Goal: Check status: Check status

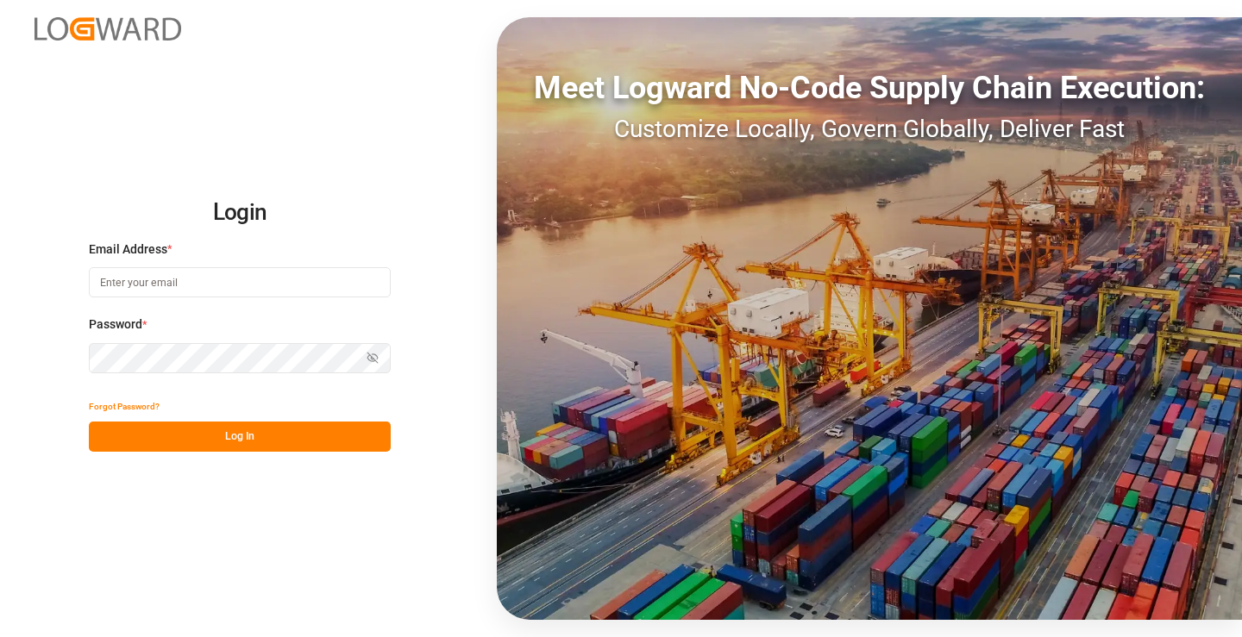
type input "[PERSON_NAME][EMAIL_ADDRESS][DOMAIN_NAME]"
click at [314, 422] on button "Log In" at bounding box center [240, 437] width 302 height 30
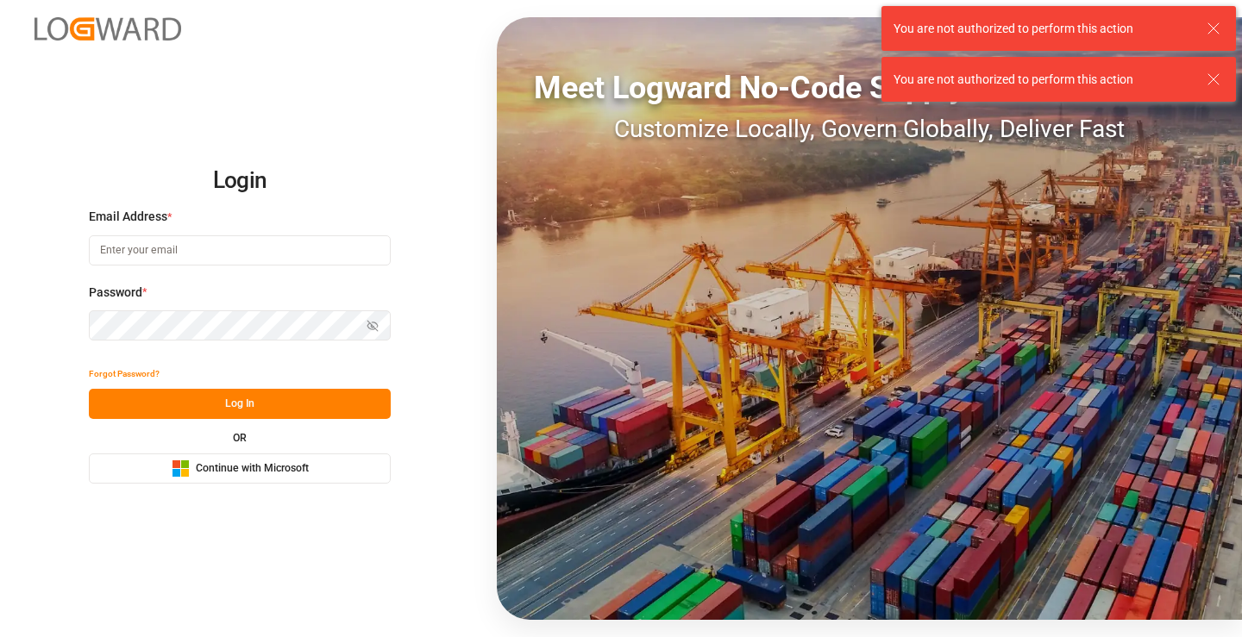
type input "[PERSON_NAME][EMAIL_ADDRESS][DOMAIN_NAME]"
click at [310, 410] on button "Log In" at bounding box center [240, 404] width 302 height 30
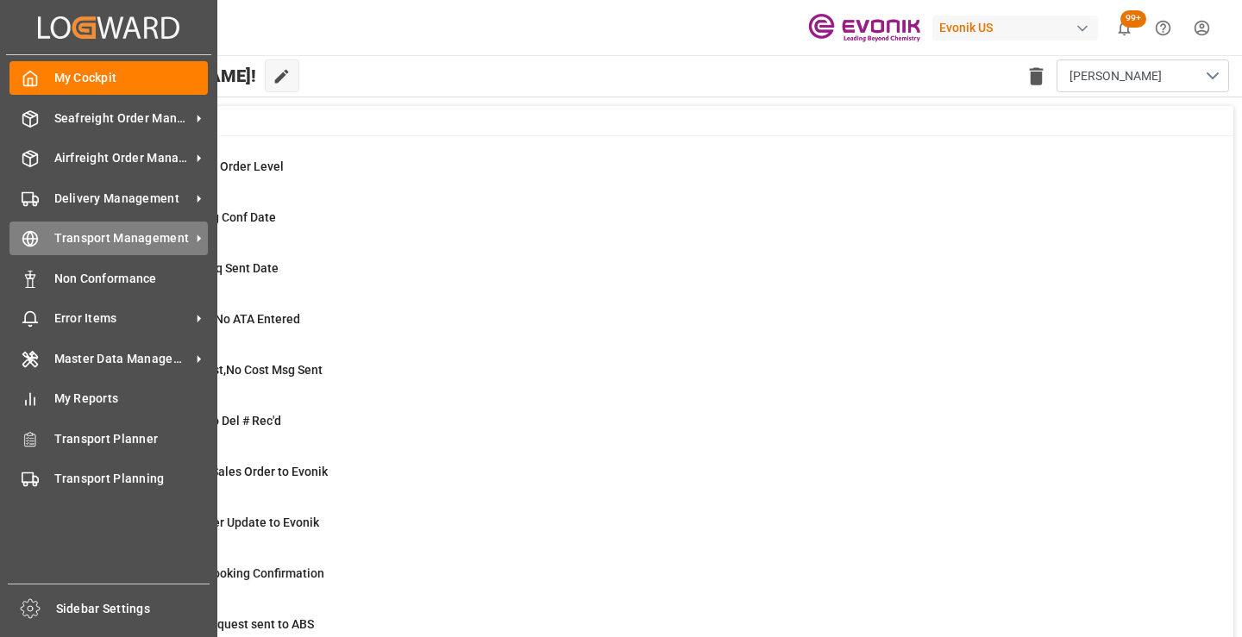
click at [47, 245] on div "Transport Management Transport Management" at bounding box center [108, 239] width 198 height 34
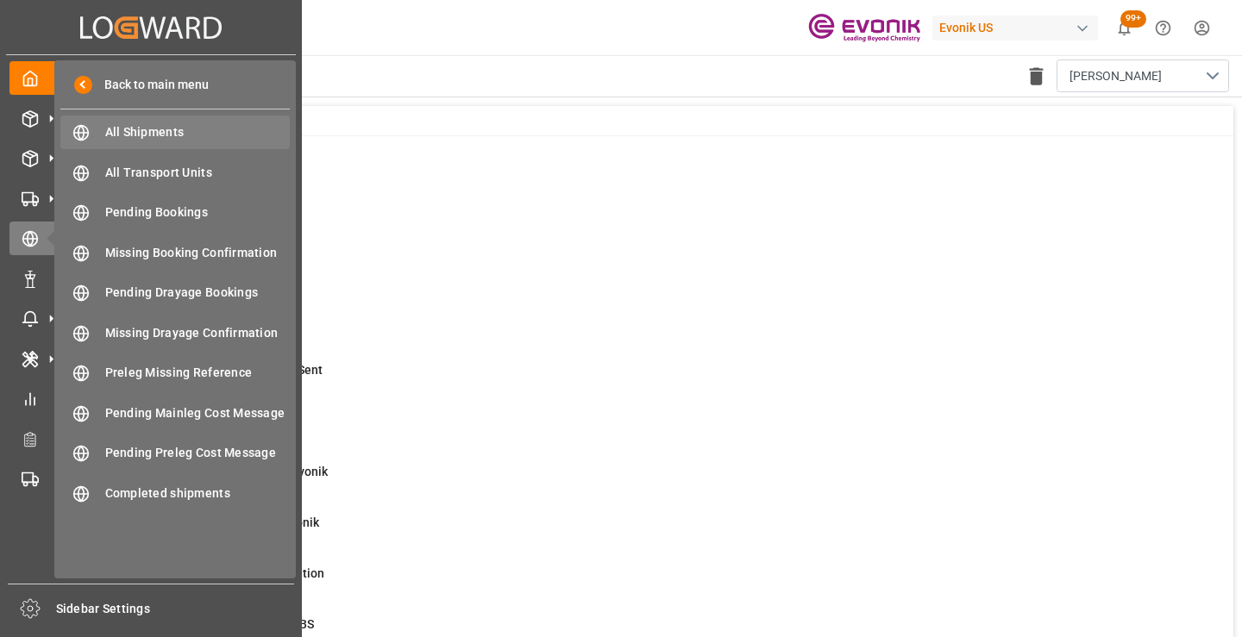
click at [160, 134] on span "All Shipments" at bounding box center [197, 132] width 185 height 18
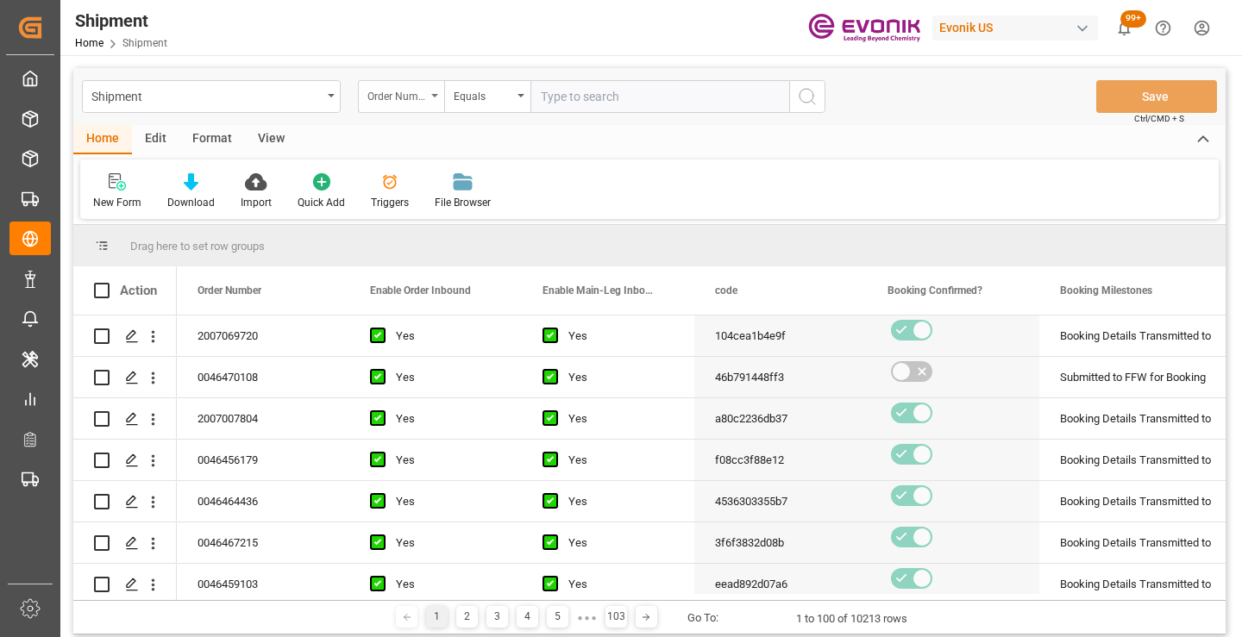
click at [434, 99] on div "Order Number" at bounding box center [401, 96] width 86 height 33
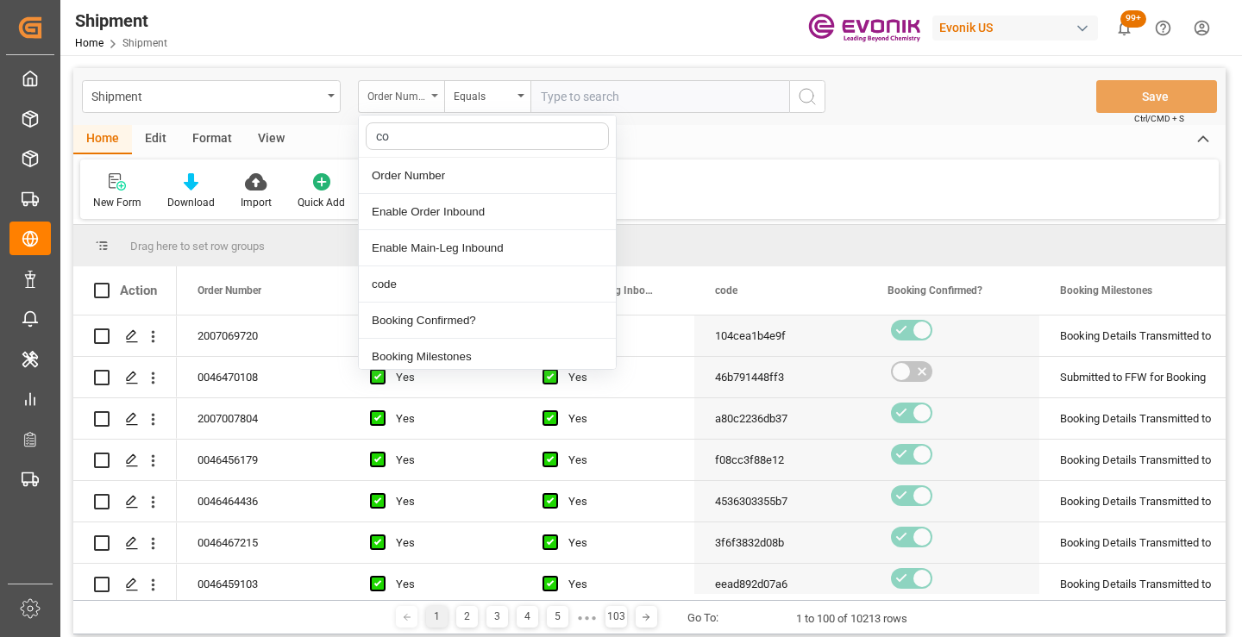
type input "cod"
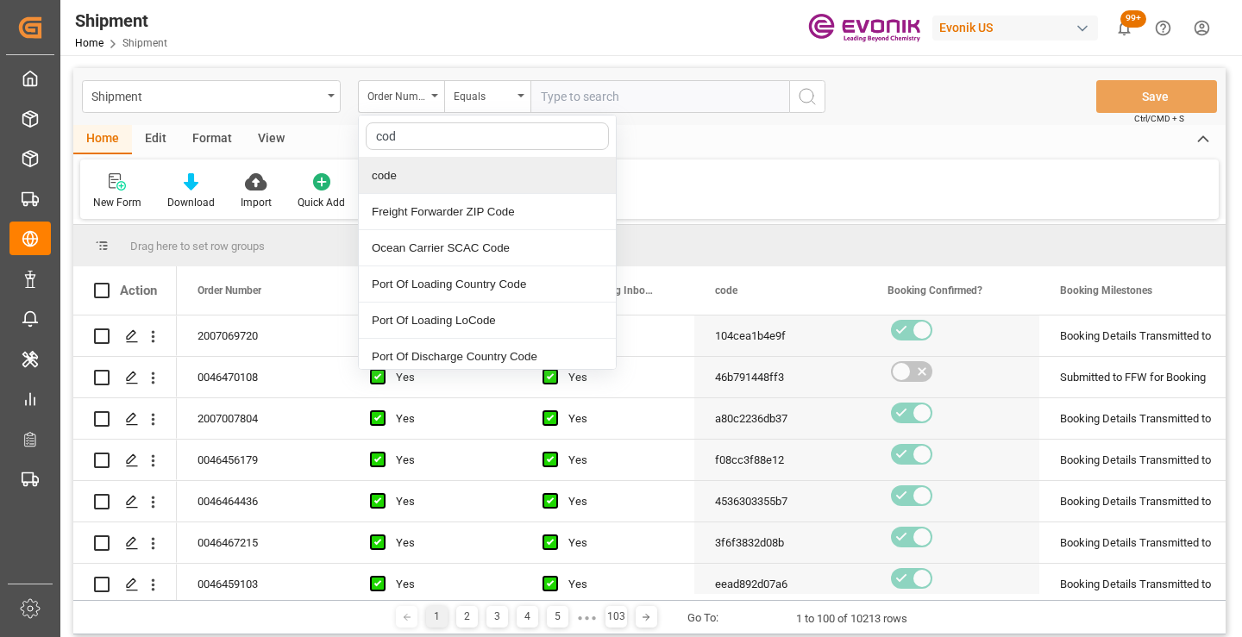
click at [444, 168] on div "code" at bounding box center [487, 176] width 257 height 36
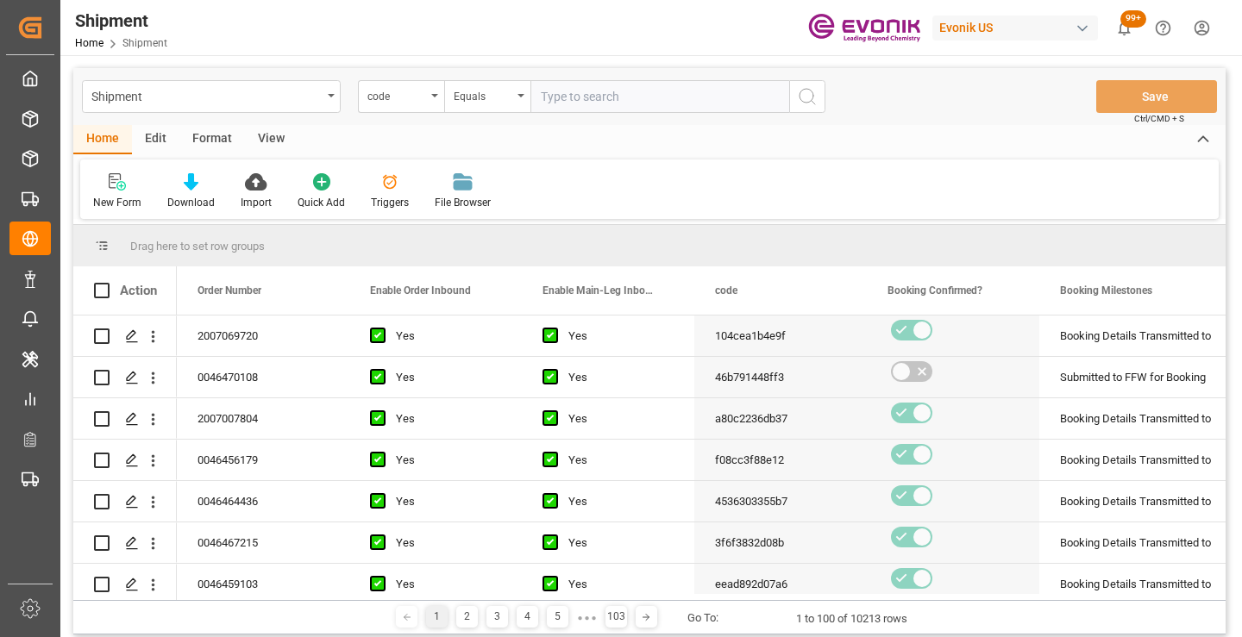
click at [587, 95] on input "text" at bounding box center [659, 96] width 259 height 33
paste input "a80c2236db37"
type input "a80c2236db37"
click at [805, 95] on icon "search button" at bounding box center [807, 96] width 21 height 21
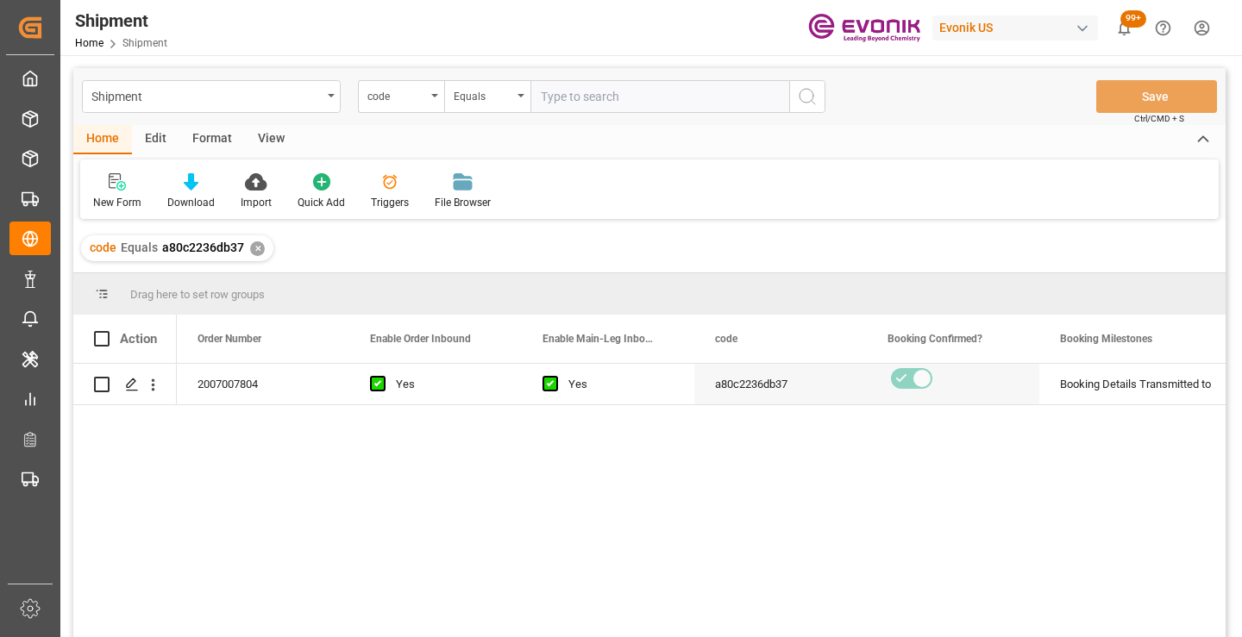
click at [540, 479] on div "2007007804 Yes Yes a80c2236db37 Booking Details Transmitted to SAP Active No" at bounding box center [701, 506] width 1048 height 285
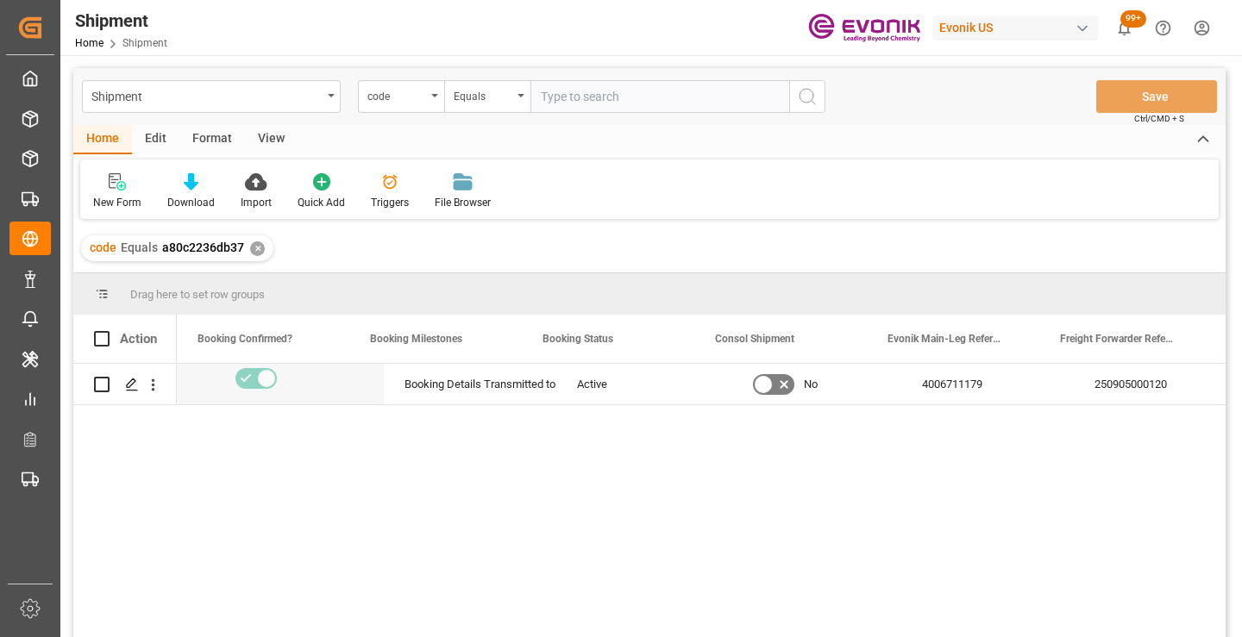
scroll to position [0, 690]
click at [1135, 382] on div "250905000120" at bounding box center [1125, 384] width 172 height 41
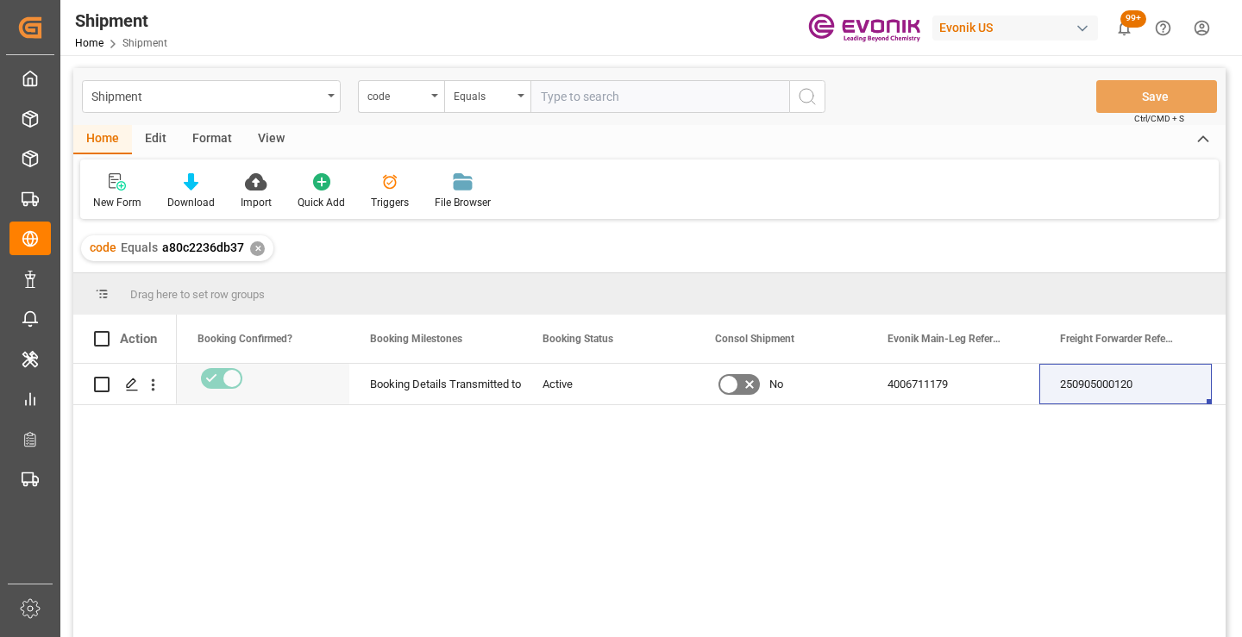
click at [253, 250] on div "✕" at bounding box center [257, 248] width 15 height 15
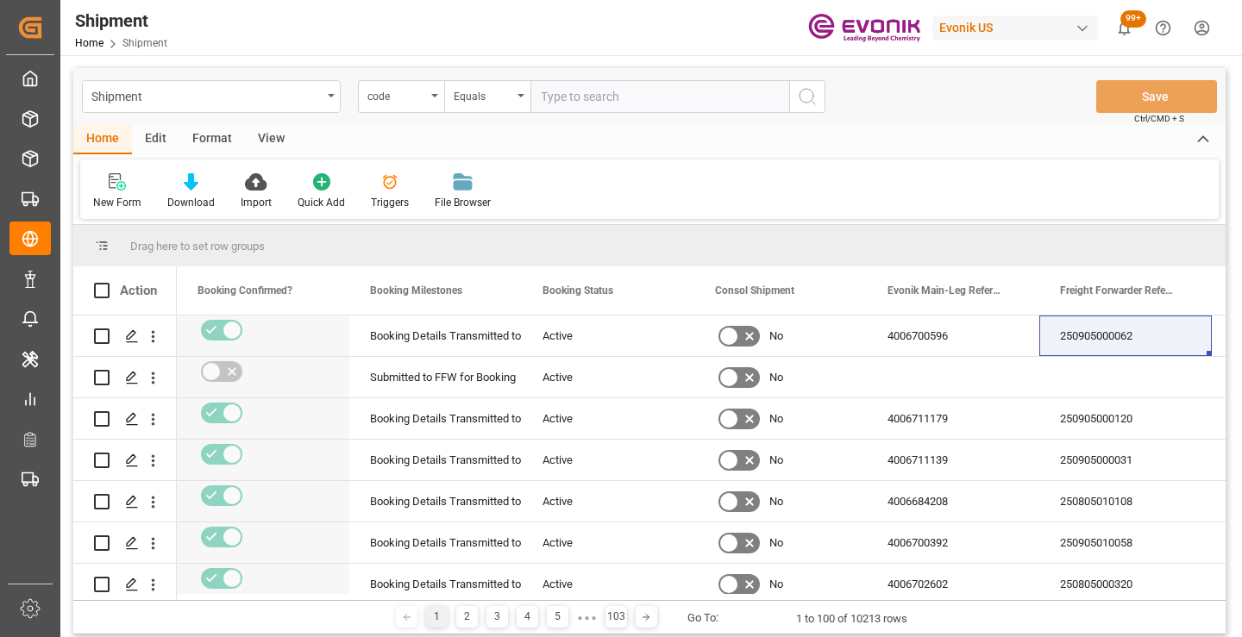
click at [612, 101] on input "text" at bounding box center [659, 96] width 259 height 33
paste input "f08cc3f88e12"
type input "f08cc3f88e12"
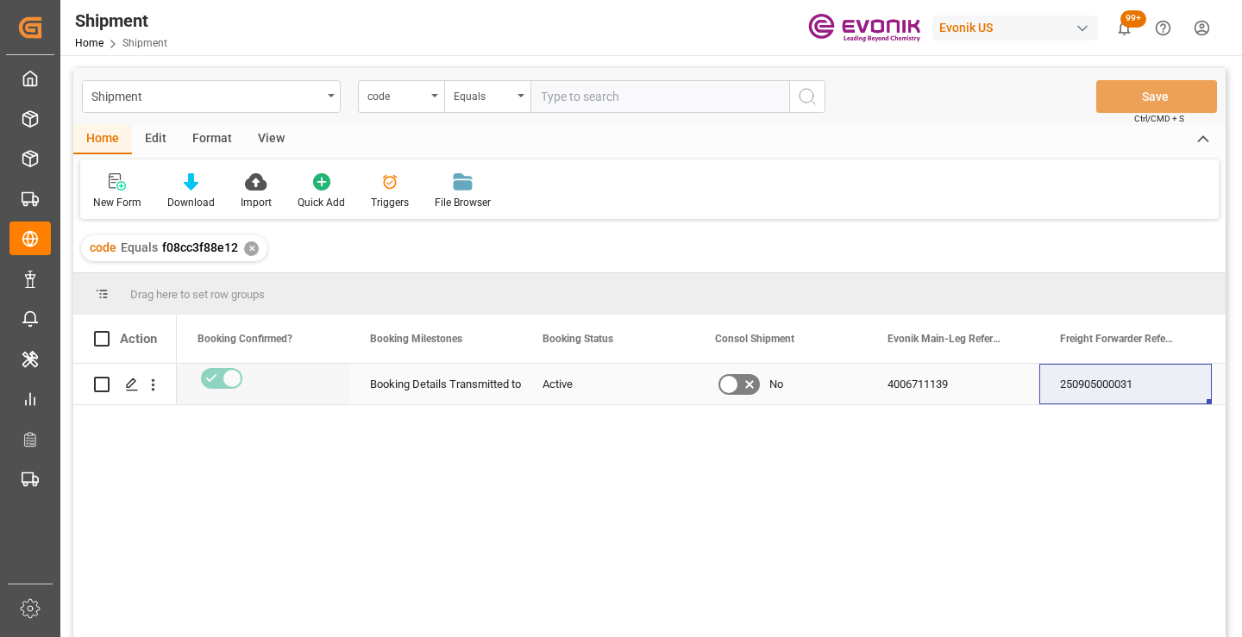
click at [1118, 385] on div "250905000031" at bounding box center [1125, 384] width 172 height 41
click at [250, 247] on div "✕" at bounding box center [251, 248] width 15 height 15
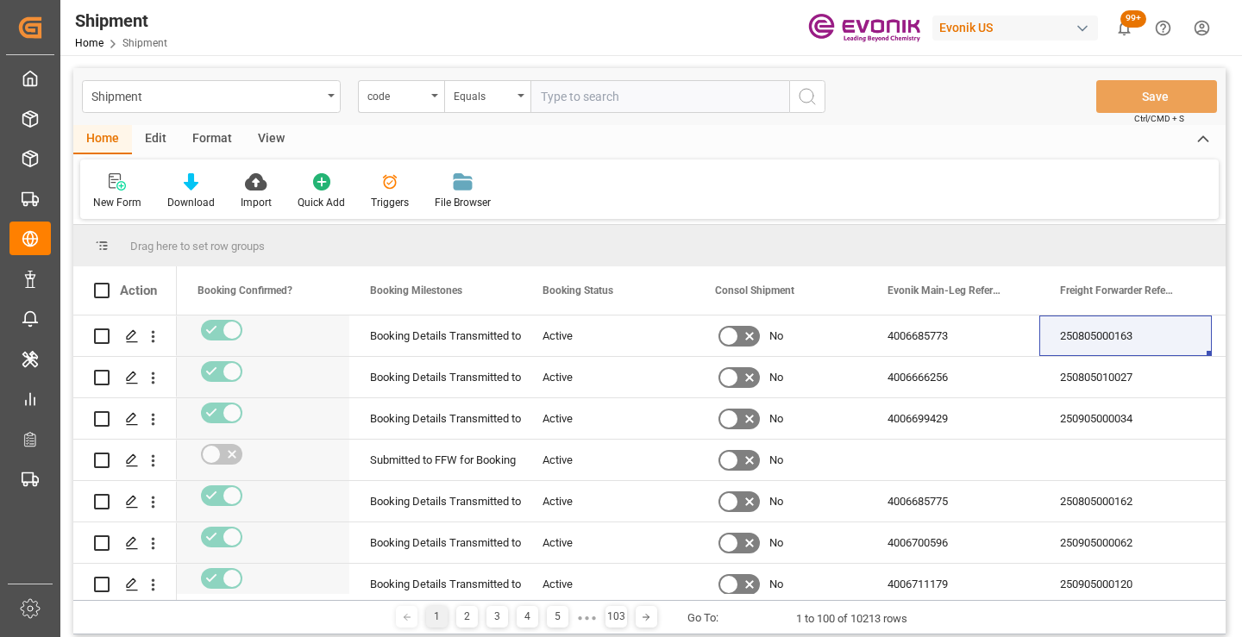
click at [435, 107] on div "code" at bounding box center [401, 96] width 86 height 33
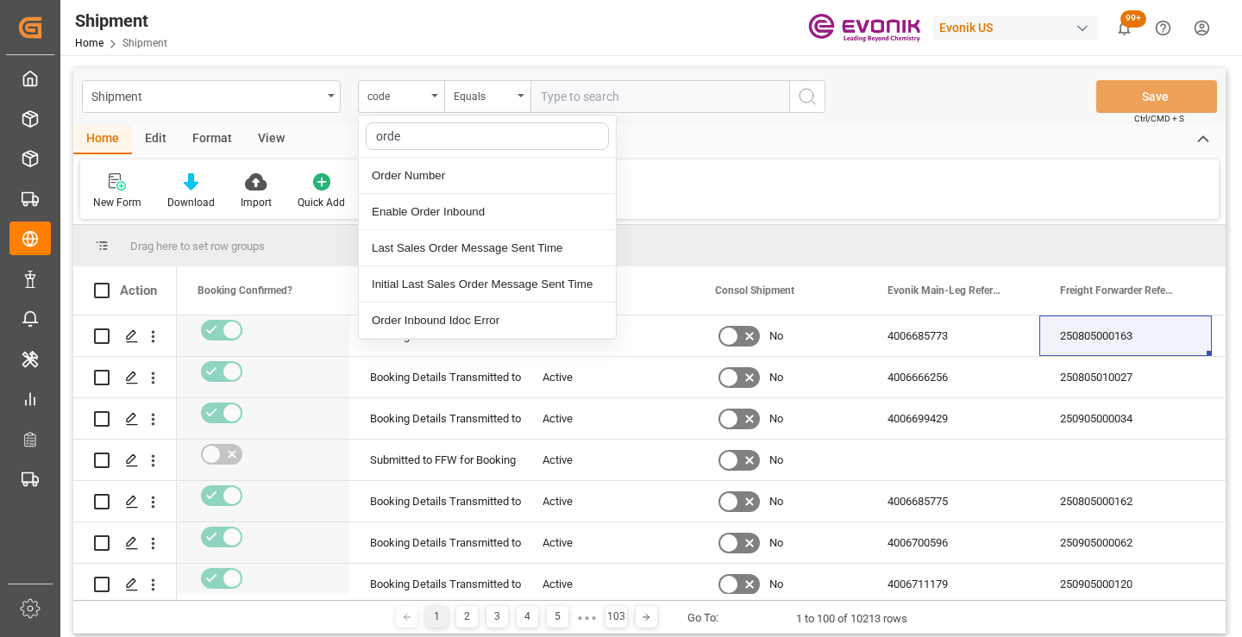
type input "order"
click at [428, 174] on div "Order Number" at bounding box center [487, 176] width 257 height 36
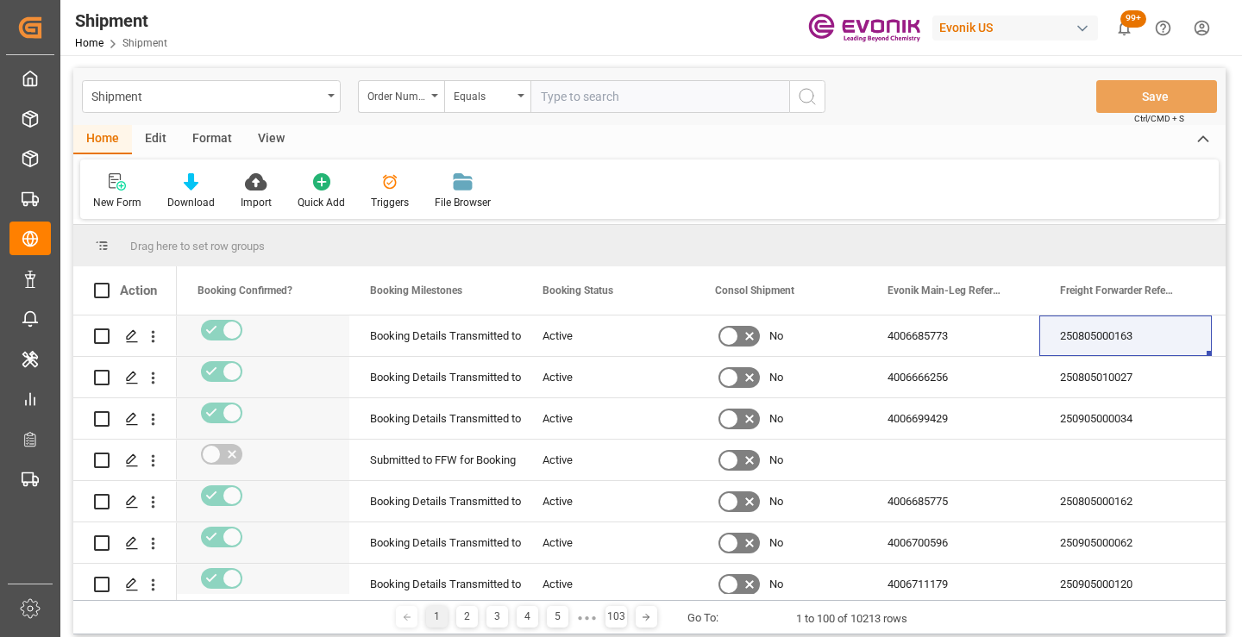
click at [552, 96] on input "text" at bounding box center [659, 96] width 259 height 33
paste input "0046462137"
type input "0046462137"
click at [810, 96] on icon "search button" at bounding box center [807, 96] width 21 height 21
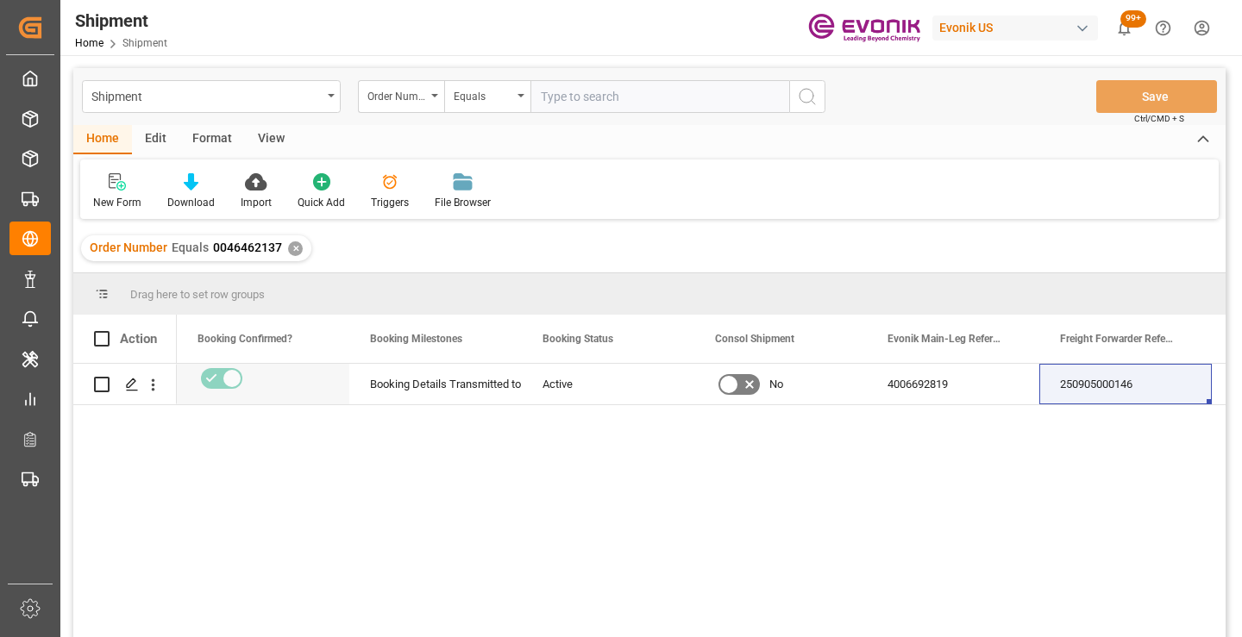
click at [618, 103] on input "text" at bounding box center [659, 96] width 259 height 33
click at [130, 380] on icon "Press SPACE to select this row." at bounding box center [132, 385] width 14 height 14
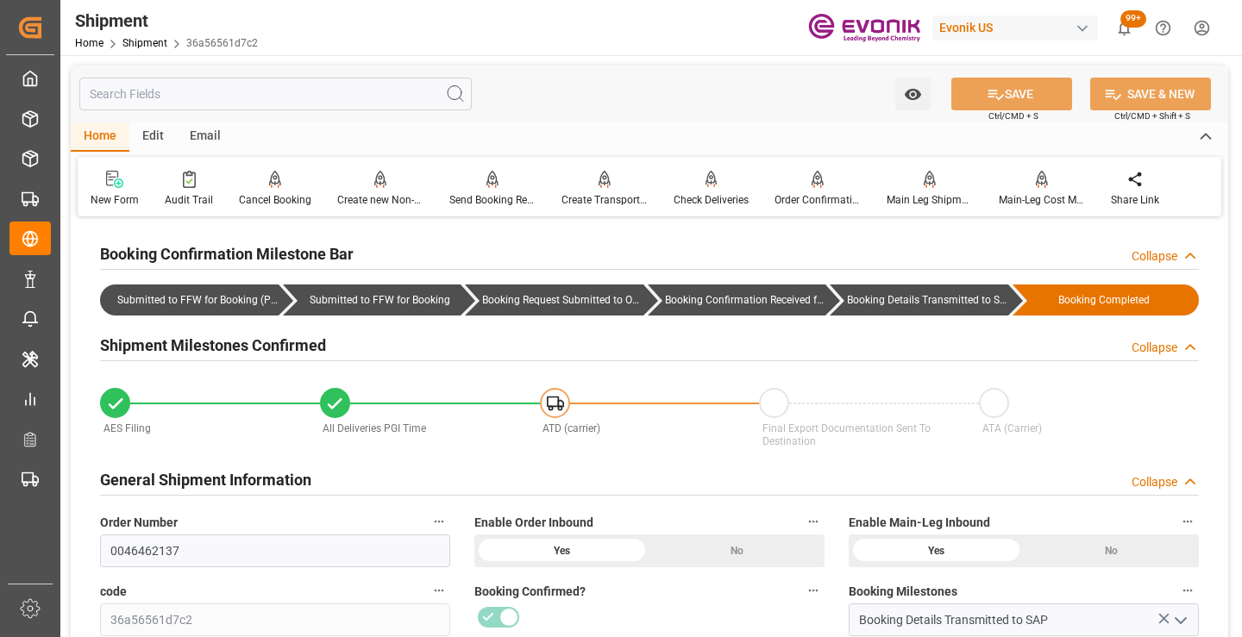
click at [360, 96] on input "text" at bounding box center [275, 94] width 392 height 33
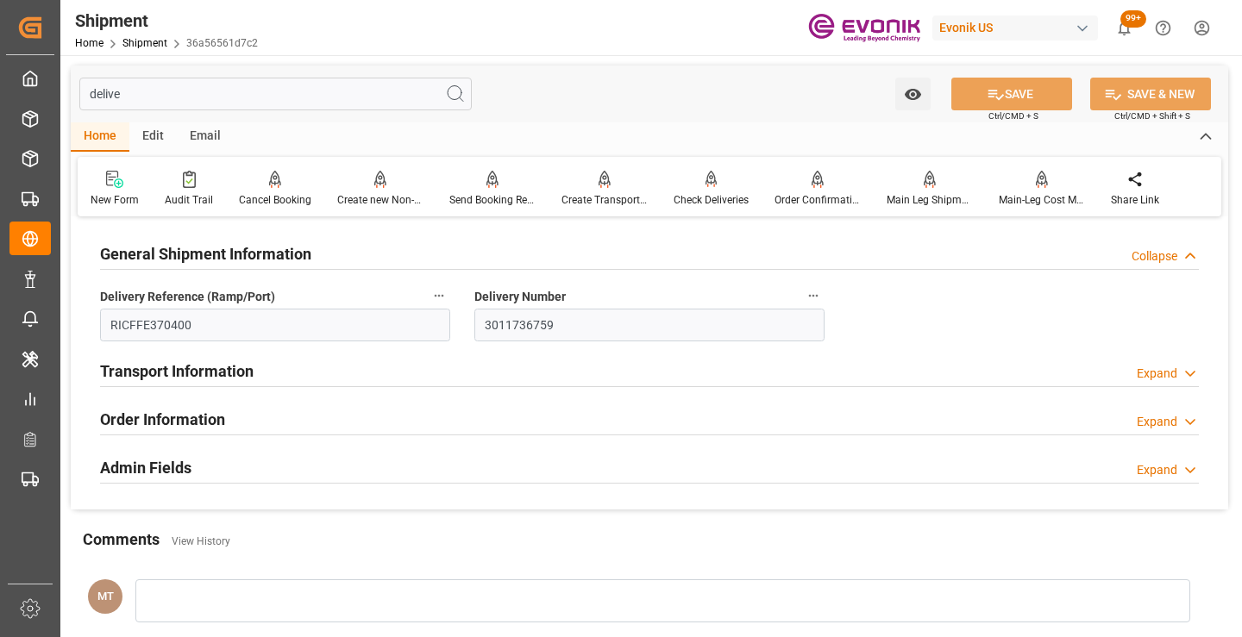
type input "delive"
click at [138, 43] on link "Shipment" at bounding box center [144, 43] width 45 height 12
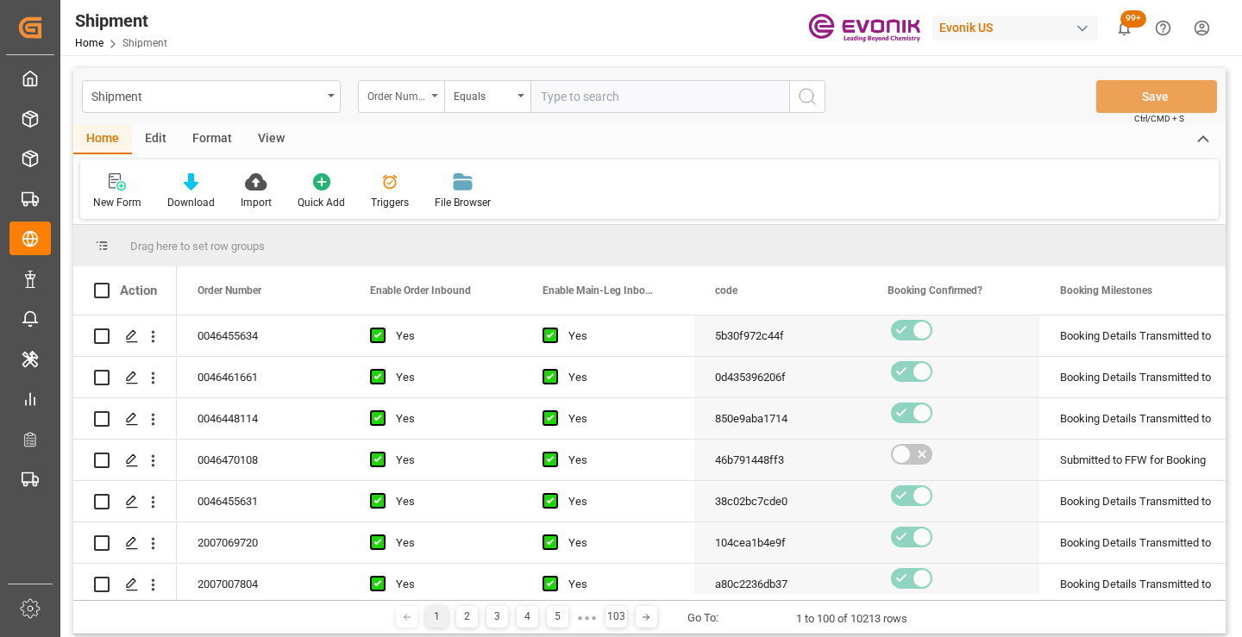
click at [424, 106] on div "Order Number" at bounding box center [401, 96] width 86 height 33
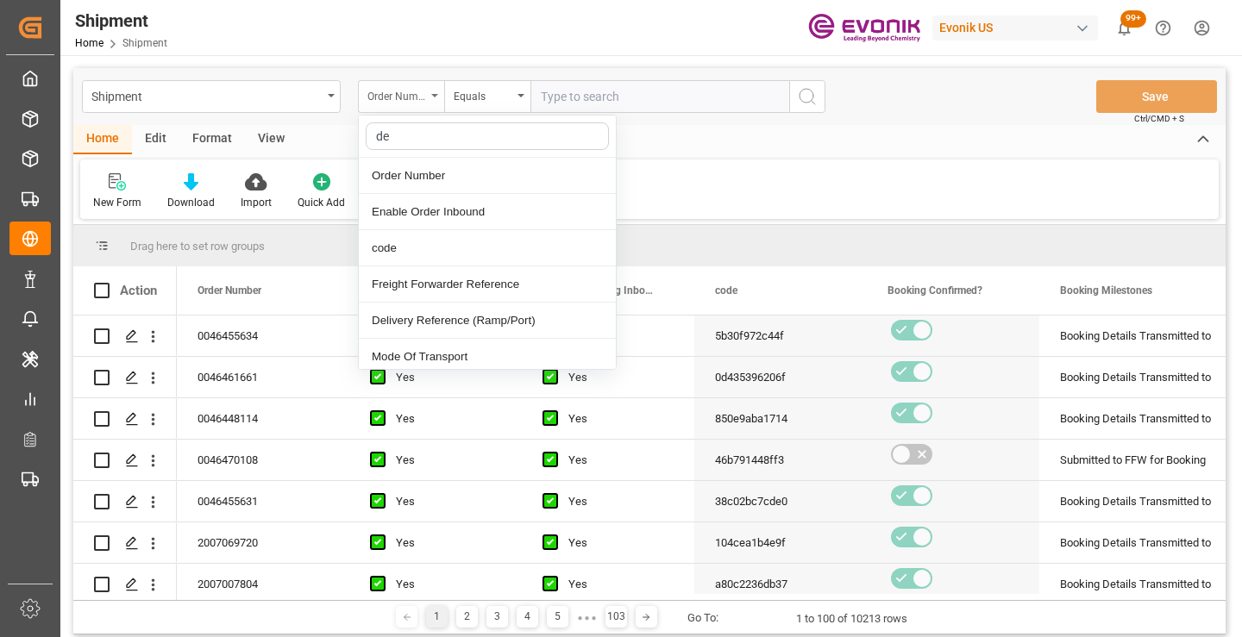
type input "del"
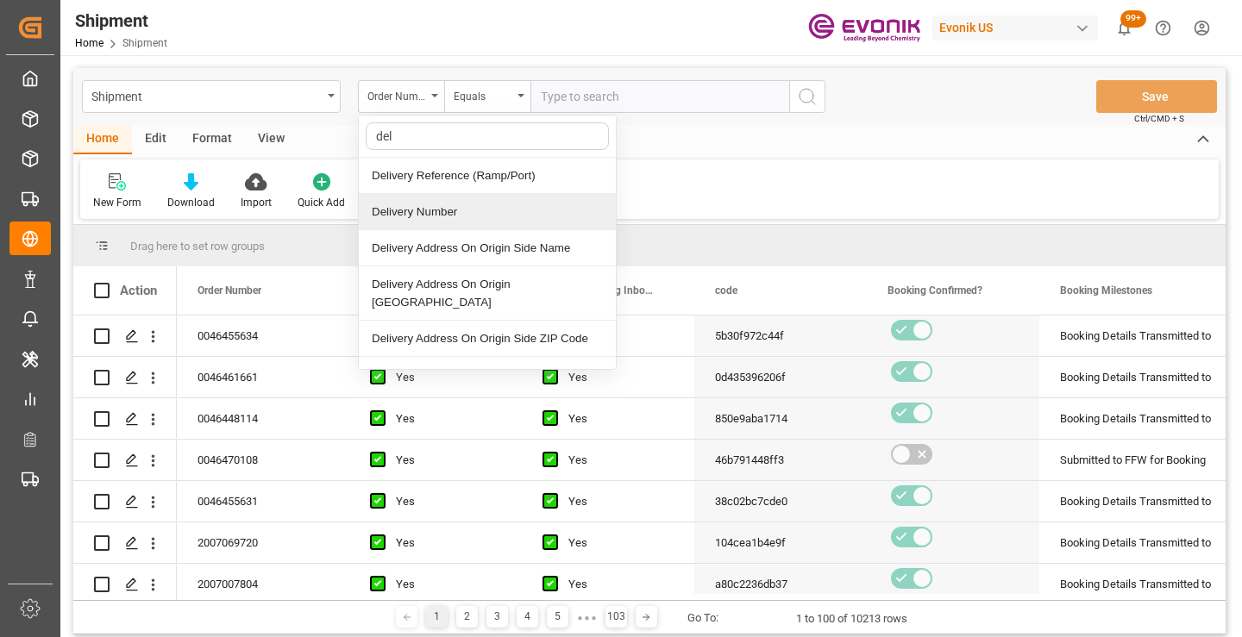
click at [426, 210] on div "Delivery Number" at bounding box center [487, 212] width 257 height 36
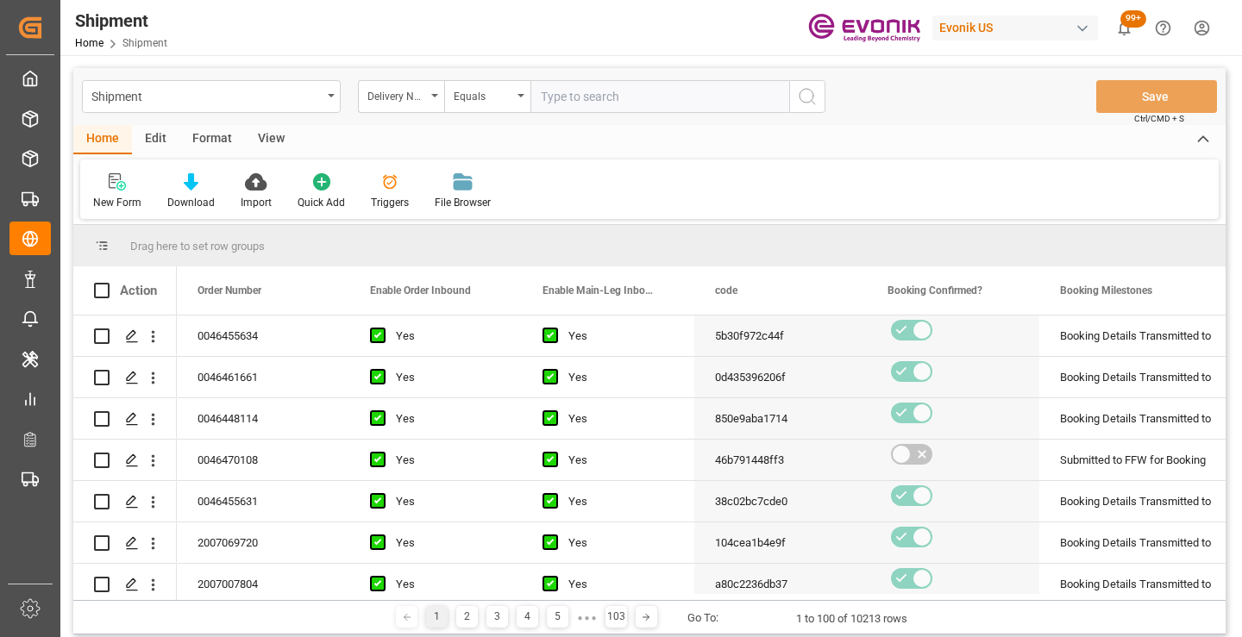
click at [623, 97] on input "text" at bounding box center [659, 96] width 259 height 33
paste input "3011736814"
type input "3011736814"
click at [809, 99] on icon "search button" at bounding box center [807, 96] width 21 height 21
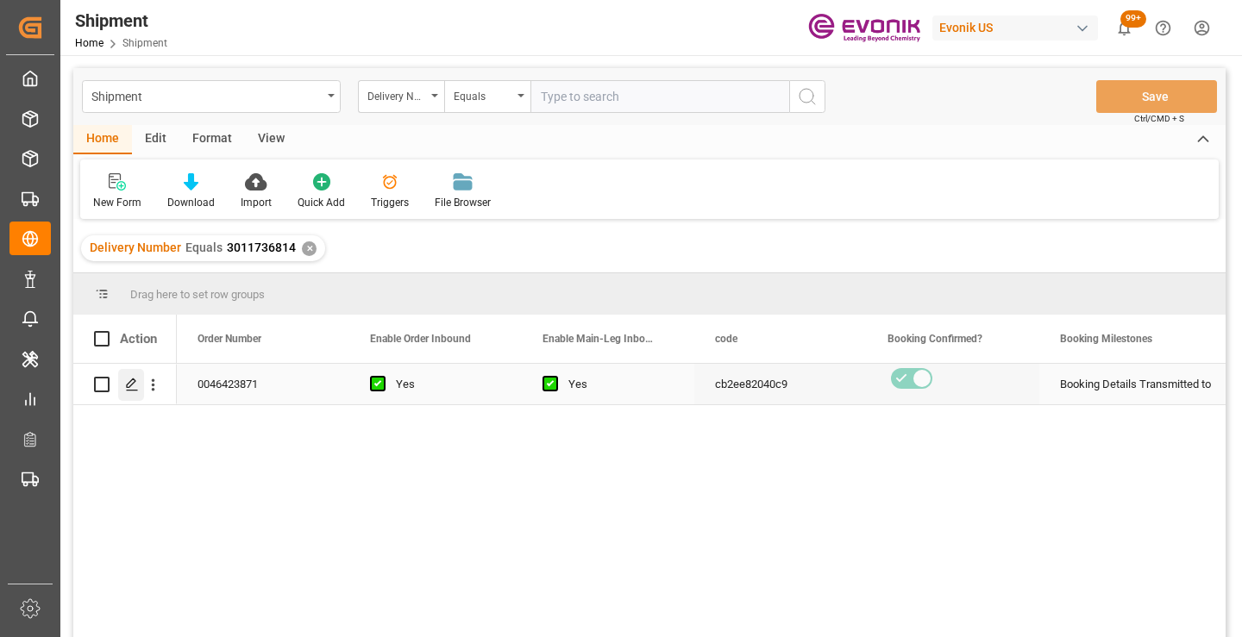
click at [130, 386] on polygon "Press SPACE to select this row." at bounding box center [131, 383] width 9 height 9
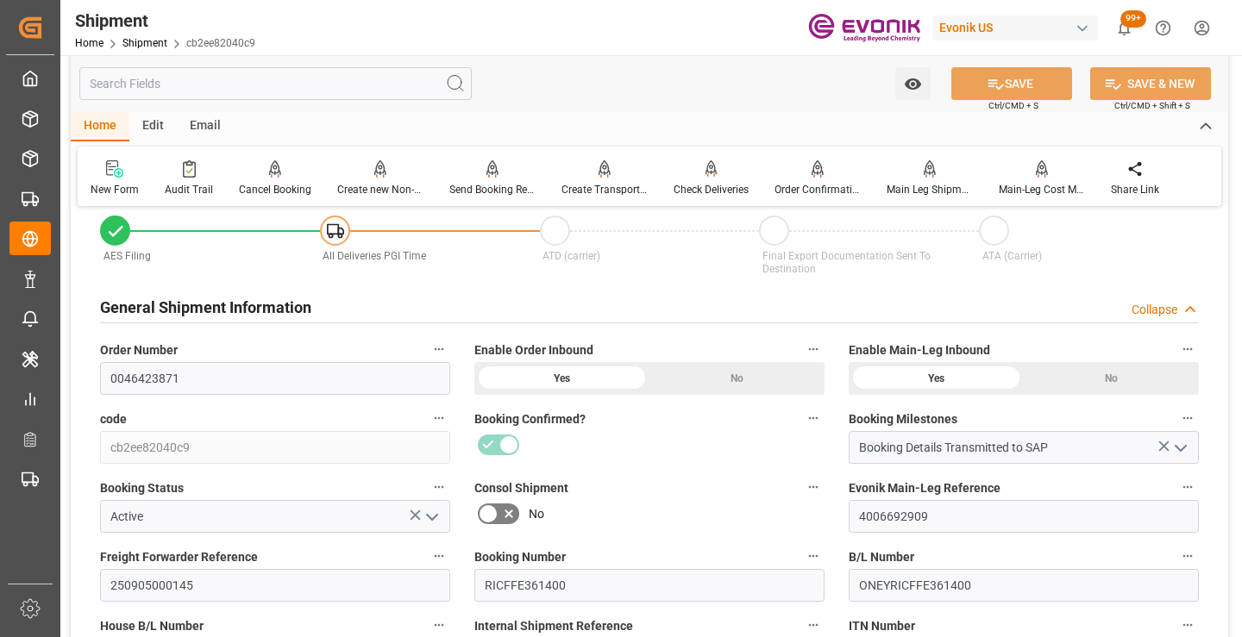
scroll to position [259, 0]
